Goal: Information Seeking & Learning: Learn about a topic

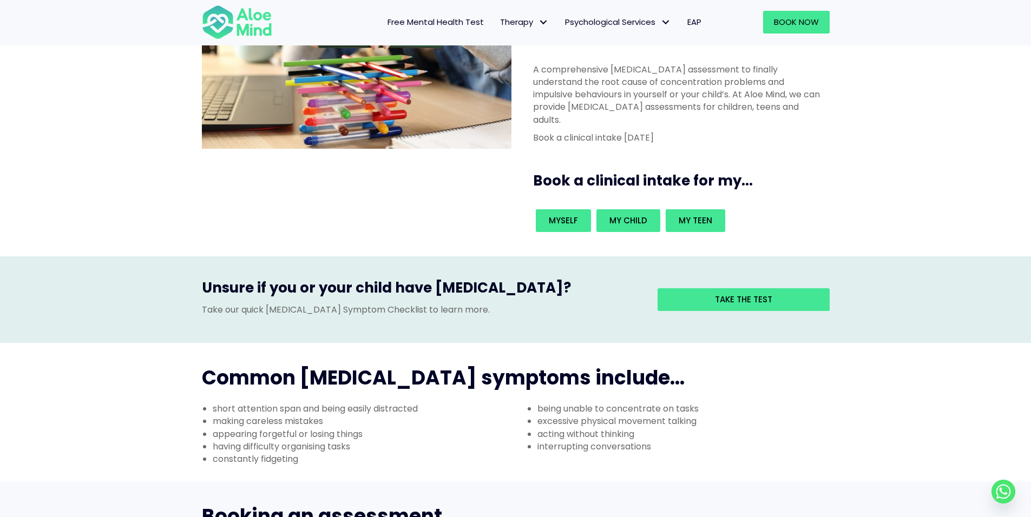
scroll to position [162, 0]
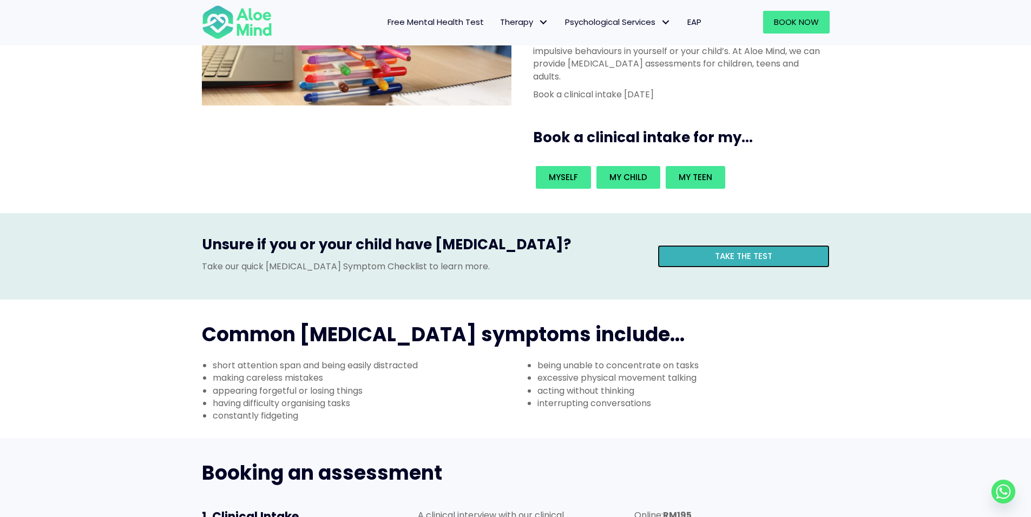
click at [765, 251] on span "Take the test" at bounding box center [743, 256] width 57 height 11
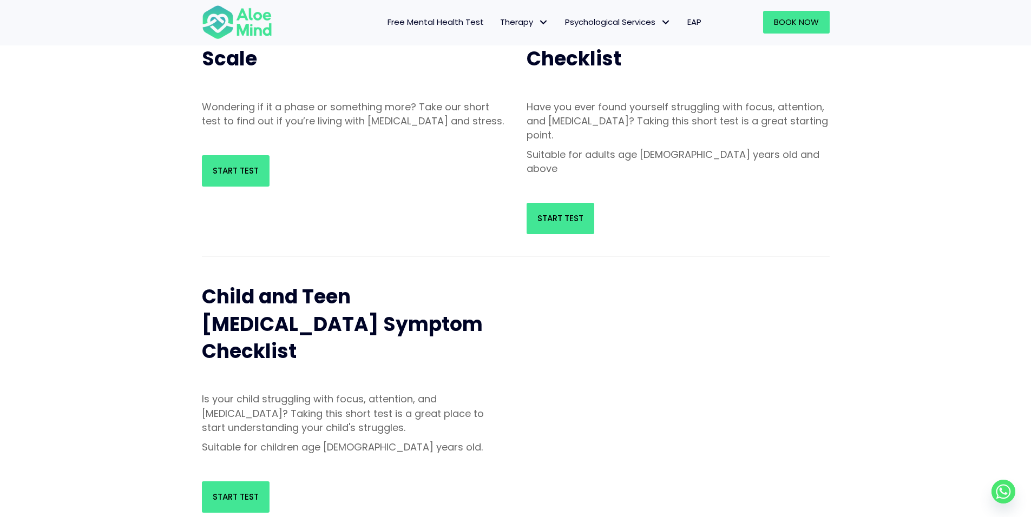
scroll to position [216, 0]
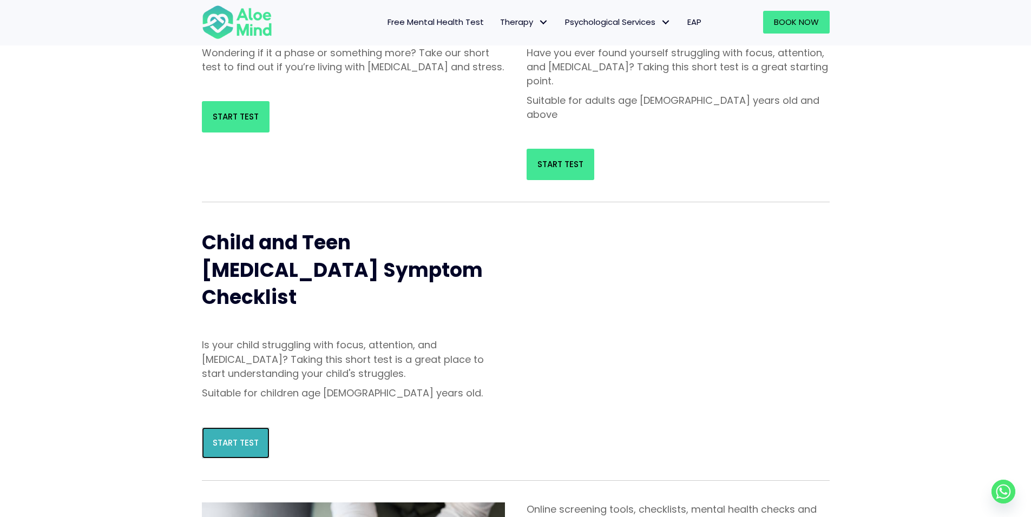
click at [236, 437] on span "Start Test" at bounding box center [236, 442] width 46 height 11
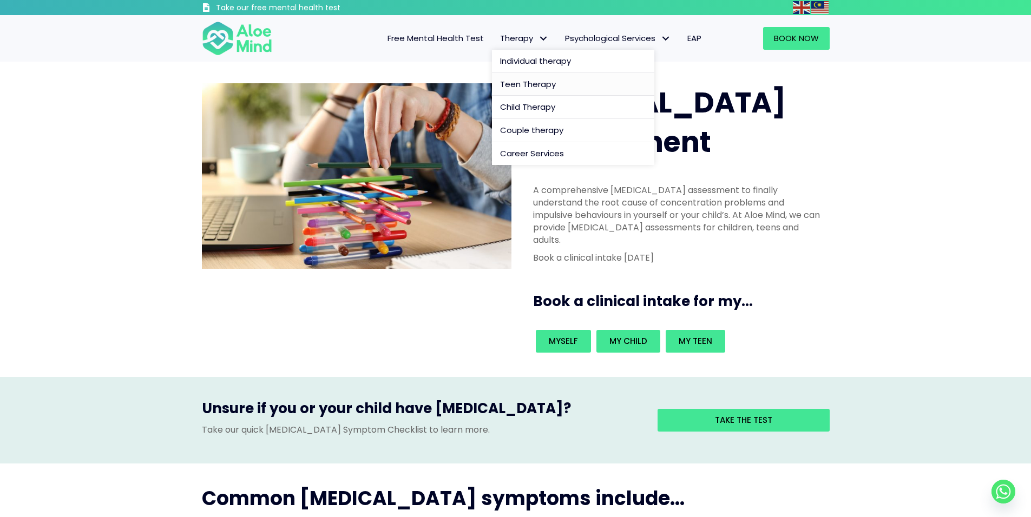
click at [532, 84] on span "Teen Therapy" at bounding box center [528, 83] width 56 height 11
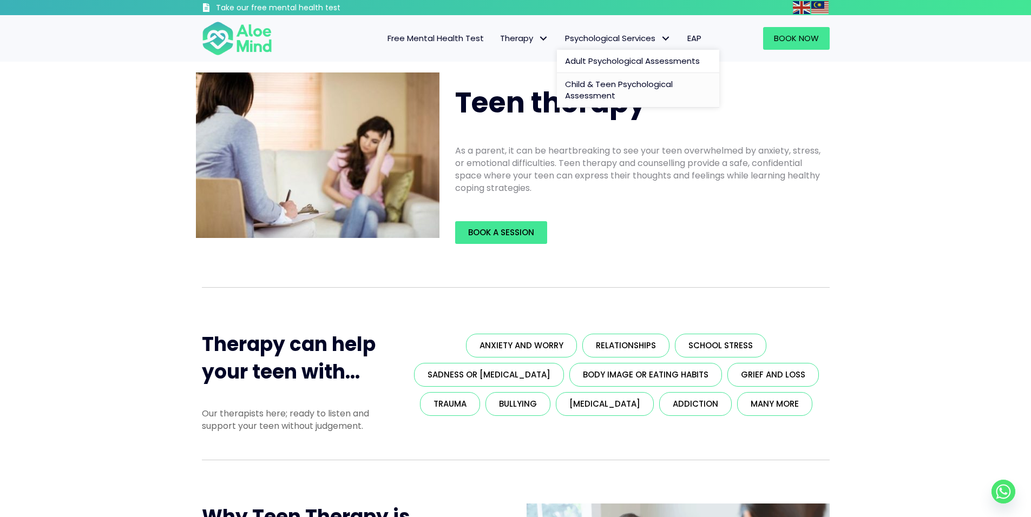
click at [641, 85] on span "Child & Teen Psychological Assessment" at bounding box center [619, 89] width 108 height 23
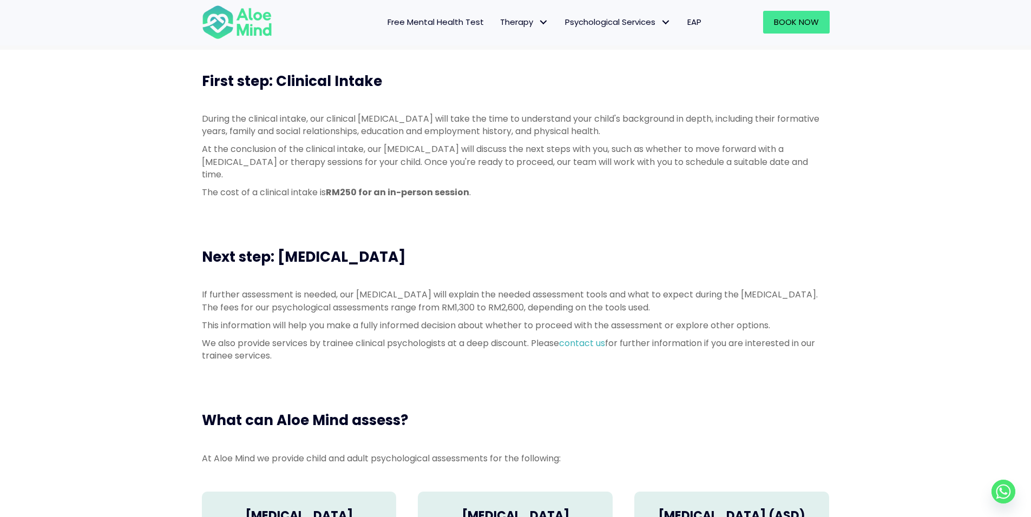
scroll to position [433, 0]
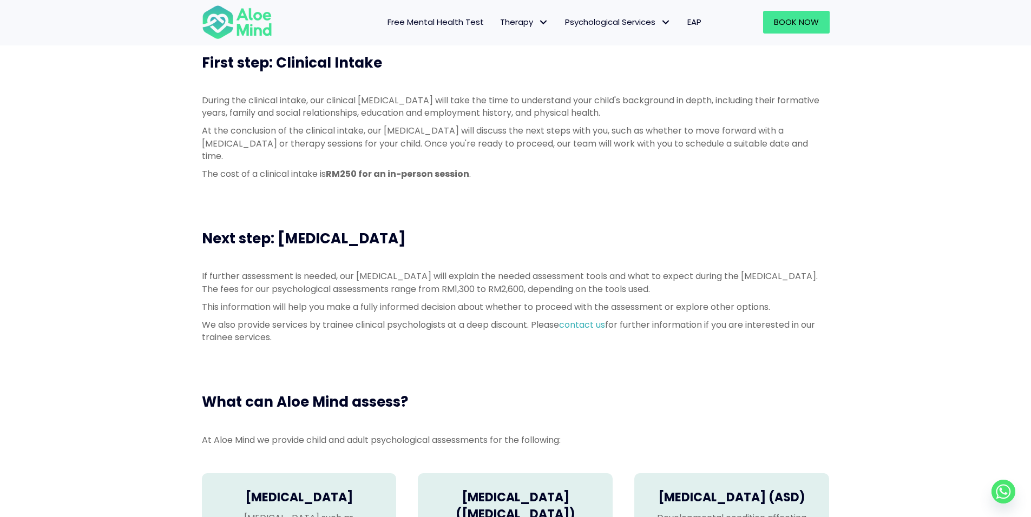
drag, startPoint x: 433, startPoint y: 259, endPoint x: 756, endPoint y: 272, distance: 323.8
click at [756, 272] on p "If further assessment is needed, our [MEDICAL_DATA] will explain the needed ass…" at bounding box center [516, 282] width 628 height 25
click at [11, 325] on div "Next step: [MEDICAL_DATA] If further assessment is needed, our [MEDICAL_DATA] w…" at bounding box center [515, 288] width 1031 height 163
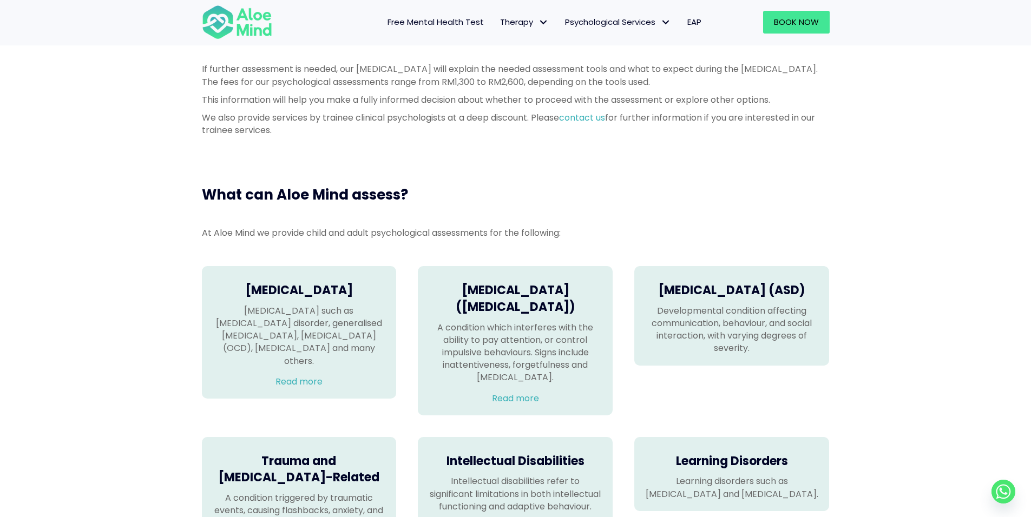
scroll to position [649, 0]
